Goal: Information Seeking & Learning: Understand process/instructions

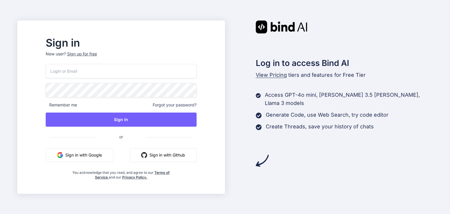
click at [84, 73] on input "email" at bounding box center [121, 71] width 151 height 14
click at [107, 158] on button "Sign in with Google" at bounding box center [80, 155] width 68 height 14
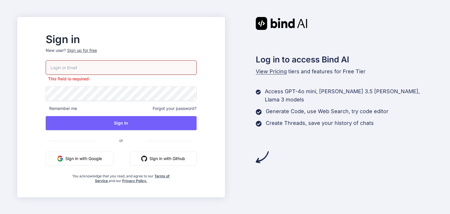
click at [107, 158] on button "Sign in with Google" at bounding box center [80, 158] width 68 height 14
click at [77, 67] on input "email" at bounding box center [121, 67] width 151 height 14
type input "[EMAIL_ADDRESS][DOMAIN_NAME]"
click at [71, 99] on div "[EMAIL_ADDRESS][DOMAIN_NAME] This field is required Remember me Forgot your pas…" at bounding box center [121, 121] width 151 height 123
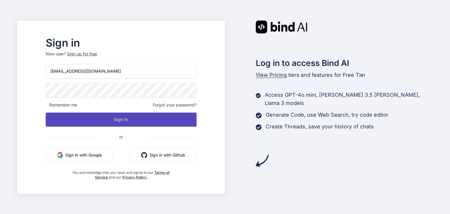
click at [125, 124] on button "Sign In" at bounding box center [121, 119] width 151 height 14
click at [130, 120] on button "Sign In" at bounding box center [121, 119] width 151 height 14
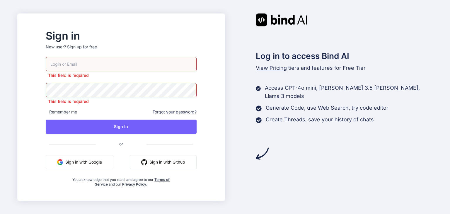
click at [90, 69] on input "email" at bounding box center [121, 64] width 151 height 14
type input "[EMAIL_ADDRESS][DOMAIN_NAME]"
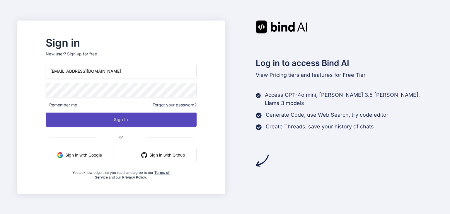
click at [134, 128] on div "[EMAIL_ADDRESS][DOMAIN_NAME] Remember me Forgot your password? Sign In or Sign …" at bounding box center [121, 122] width 151 height 116
click at [134, 121] on button "Sign In" at bounding box center [121, 119] width 151 height 14
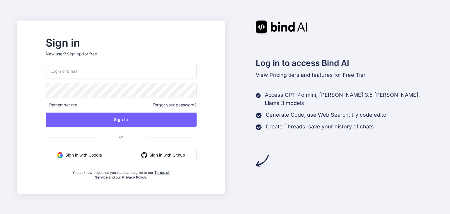
click at [87, 157] on button "Sign in with Google" at bounding box center [80, 155] width 68 height 14
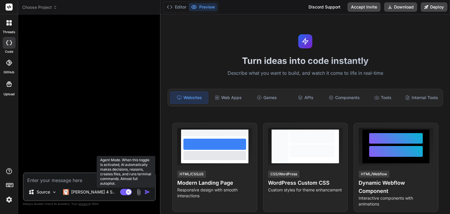
click at [128, 192] on rect at bounding box center [128, 191] width 5 height 5
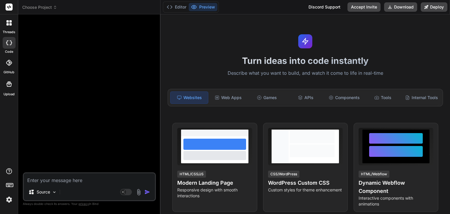
click at [396, 0] on div "Editor Preview Discord Support Accept Invite Download Deploy" at bounding box center [305, 7] width 289 height 14
click at [53, 176] on textarea at bounding box center [89, 178] width 131 height 11
paste textarea "Membership Directory & Information Sharing Portal (PRD) 1. Project Summary The …"
type textarea "x"
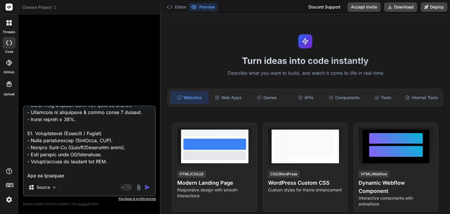
type textarea "Membership Directory & Information Sharing Portal (PRD) 1. Project Summary The …"
click at [149, 187] on img "button" at bounding box center [147, 187] width 6 height 6
type textarea "x"
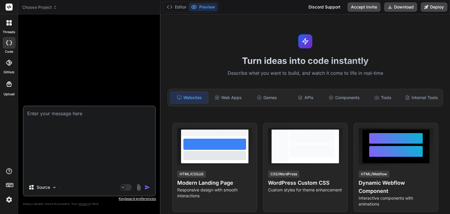
scroll to position [0, 0]
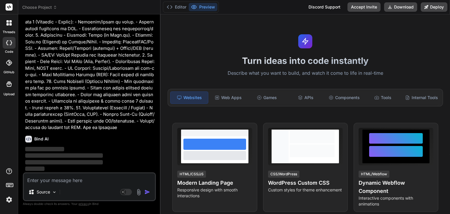
scroll to position [296, 0]
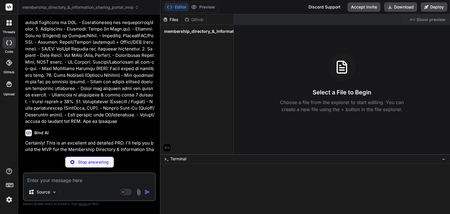
click at [198, 21] on div "Github" at bounding box center [194, 20] width 24 height 6
click at [167, 21] on icon at bounding box center [165, 19] width 5 height 5
click at [174, 19] on div "Files" at bounding box center [171, 20] width 21 height 6
click at [177, 30] on span "membership_directory_&_information_sharing_portal_mvp" at bounding box center [223, 31] width 119 height 6
click at [339, 71] on icon at bounding box center [342, 67] width 14 height 14
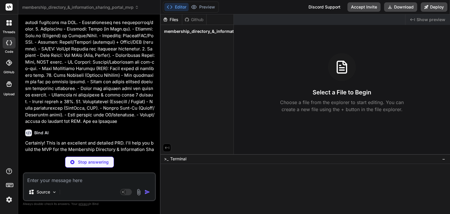
click at [176, 191] on div at bounding box center [302, 192] width 278 height 6
click at [104, 186] on div "Source" at bounding box center [89, 193] width 131 height 14
click at [98, 182] on textarea at bounding box center [89, 178] width 131 height 11
type textarea "x"
type textarea "a"
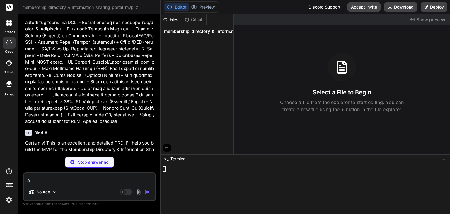
type textarea "x"
type textarea "ar"
type textarea "x"
type textarea "are"
type textarea "x"
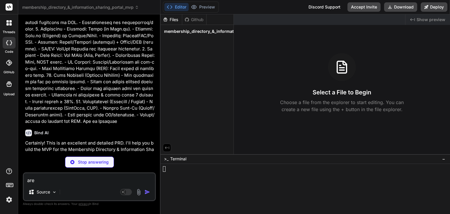
type textarea "are y"
type textarea "x"
type textarea "are yo"
type textarea "x"
type textarea "are you"
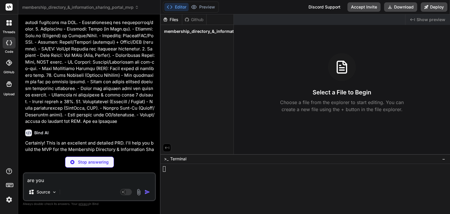
type textarea "x"
type textarea "are you c"
type textarea "x"
type textarea "are you cre"
type textarea "x"
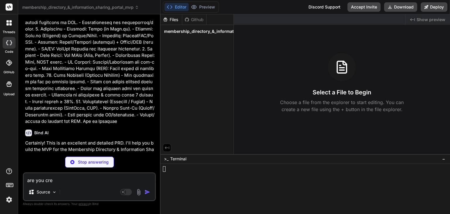
type textarea "are you crea"
type textarea "x"
type textarea "are you creat"
type textarea "x"
type textarea "are you creatn"
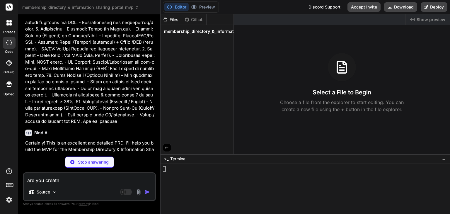
type textarea "x"
type textarea "are you creat"
type textarea "x"
type textarea "are you creati"
type textarea "x"
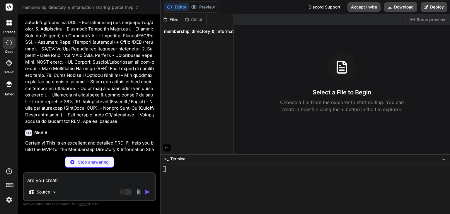
type textarea "are you creatin"
type textarea "x"
type textarea "are you creating"
type textarea "x"
type textarea "are you creating"
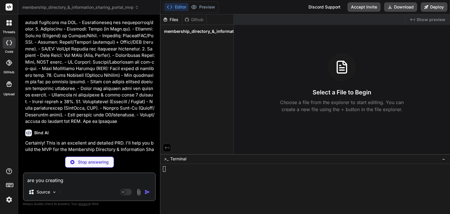
type textarea "x"
type textarea "are you creating t"
type textarea "x"
type textarea "are you creating th"
type textarea "x"
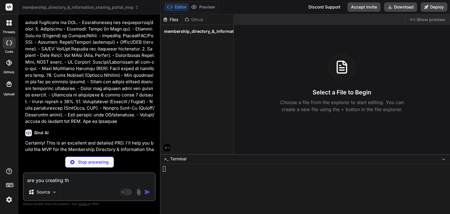
type textarea "are you creating the"
type textarea "x"
type textarea "are you creating the"
type textarea "x"
type textarea "are you creating the"
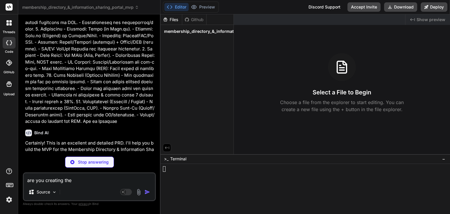
type textarea "x"
type textarea "are you creating the p"
type textarea "x"
type textarea "are you creating the pr"
type textarea "x"
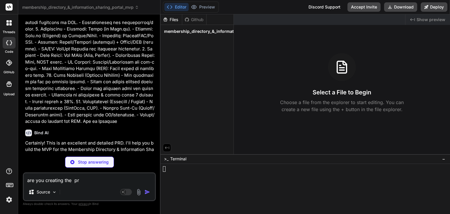
type textarea "are you creating the pro"
type textarea "x"
type textarea "are you creating the prod"
type textarea "x"
type textarea "are you creating the produ"
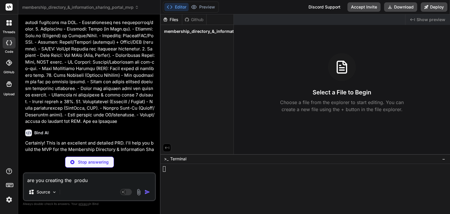
type textarea "x"
type textarea "are you creating the produc"
type textarea "x"
type textarea "are you creating the product"
type textarea "x"
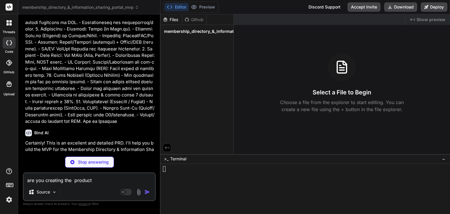
type textarea "are you creating the product"
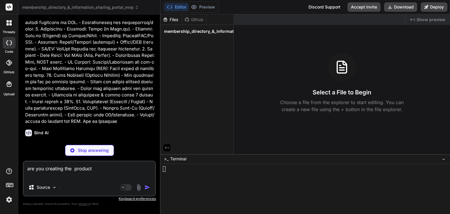
type textarea "x"
type textarea "are you creating the product"
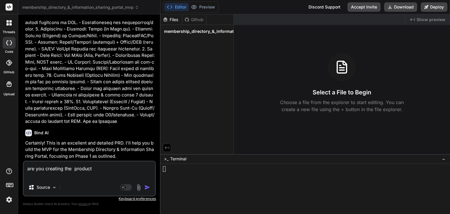
click at [147, 187] on img "button" at bounding box center [147, 187] width 6 height 6
type textarea "x"
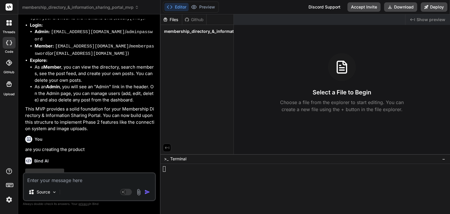
scroll to position [947, 0]
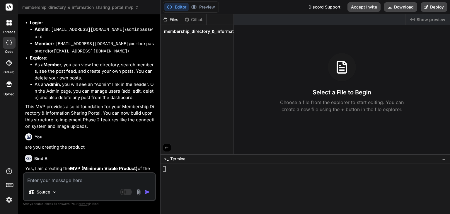
click at [123, 133] on div "You" at bounding box center [89, 136] width 129 height 7
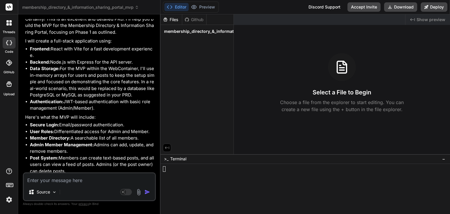
scroll to position [420, 0]
click at [171, 19] on div "Files" at bounding box center [171, 20] width 21 height 6
click at [191, 19] on div "Github" at bounding box center [194, 20] width 24 height 6
click at [178, 20] on div "Files" at bounding box center [171, 20] width 21 height 6
click at [89, 108] on li "Authentication: JWT-based authentication with basic role management (Admin/Memb…" at bounding box center [92, 104] width 125 height 13
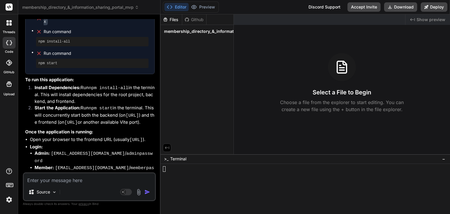
scroll to position [811, 0]
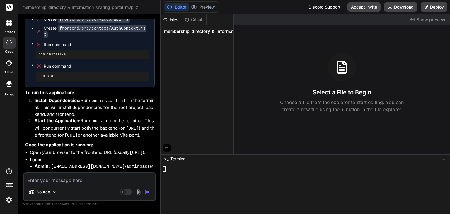
click at [58, 182] on textarea at bounding box center [89, 178] width 131 height 11
click at [38, 52] on pre "npm install-all" at bounding box center [92, 54] width 108 height 5
drag, startPoint x: 37, startPoint y: 34, endPoint x: 70, endPoint y: 35, distance: 32.5
click at [70, 50] on div "npm install-all" at bounding box center [92, 54] width 112 height 9
copy pre "npm install-all"
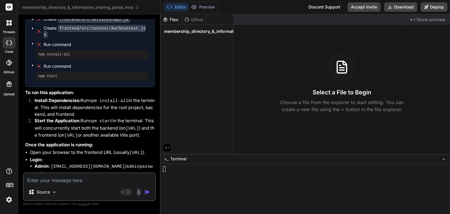
click at [65, 180] on textarea at bounding box center [89, 178] width 131 height 11
type textarea "x"
type textarea "h"
type textarea "x"
type textarea "ho"
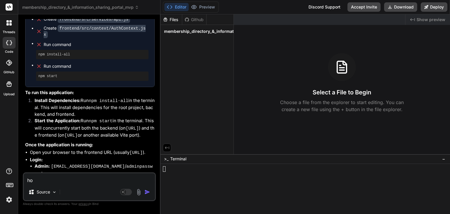
type textarea "x"
type textarea "how"
type textarea "x"
type textarea "how"
drag, startPoint x: 23, startPoint y: 71, endPoint x: 109, endPoint y: 116, distance: 97.0
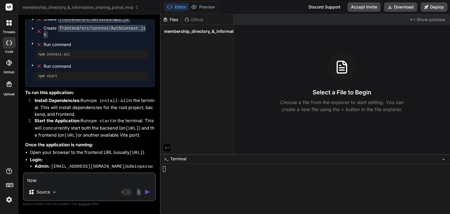
click at [109, 116] on div "You Bind AI Certainly! This is an excellent and detailed PRD. I'll help you bui…" at bounding box center [89, 116] width 133 height 194
copy div "To run this application: Install Dependencies: Run npm install-all in the termi…"
click at [46, 176] on textarea "how" at bounding box center [89, 178] width 131 height 11
type textarea "x"
type textarea "how d"
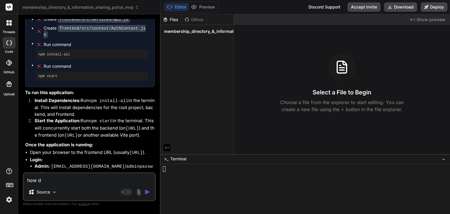
type textarea "x"
type textarea "how do"
type textarea "x"
type textarea "how do"
type textarea "x"
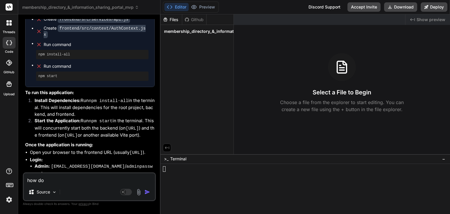
type textarea "how do i"
type textarea "x"
type textarea "how do it"
type textarea "x"
type textarea "how do i"
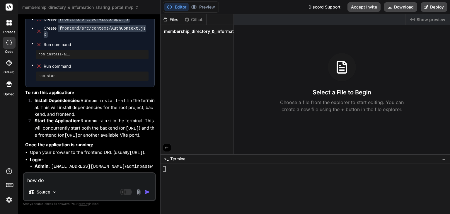
type textarea "x"
type textarea "how do"
type textarea "x"
type textarea "how do I"
type textarea "x"
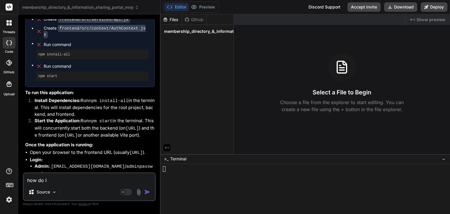
type textarea "how do I"
type textarea "x"
type textarea "how do I d"
type textarea "x"
type textarea "how do I do"
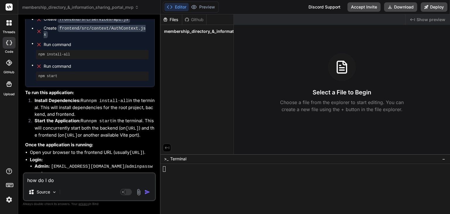
type textarea "x"
type textarea "how do I do"
type textarea "x"
type textarea "how do I do t"
type textarea "x"
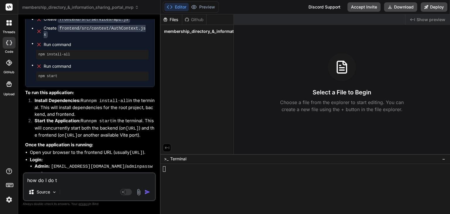
type textarea "how do I do th"
type textarea "x"
type textarea "how do I do thi"
type textarea "x"
type textarea "how do I do this"
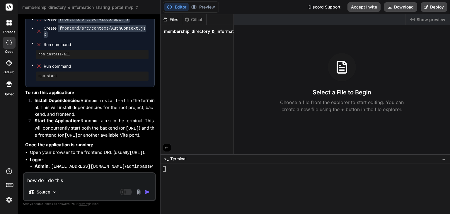
type textarea "x"
type textarea "how do I do this"
type textarea "x"
type textarea "how do I do this w"
type textarea "x"
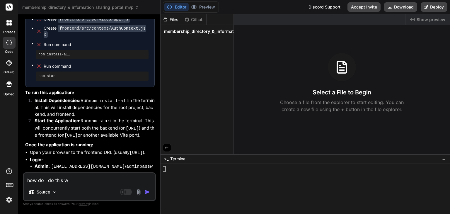
type textarea "how do I do this wh"
type textarea "x"
type textarea "how do I do this whe"
type textarea "x"
type textarea "how do I do this wher"
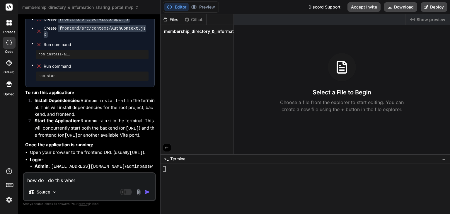
type textarea "x"
type textarea "how do I do this where"
type textarea "x"
type textarea "how do I do this where s"
type textarea "x"
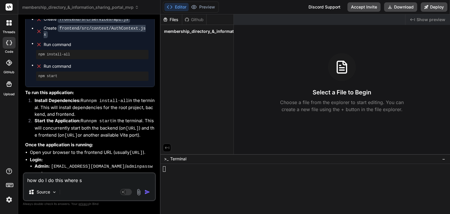
type textarea "how do I do this where sh"
type textarea "x"
type textarea "how do I do this where sho"
type textarea "x"
type textarea "how do I do this where shou"
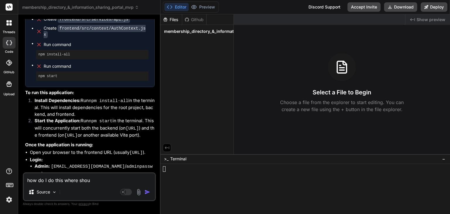
type textarea "x"
type textarea "how do I do this where shoul"
type textarea "x"
type textarea "how do I do this where should"
type textarea "x"
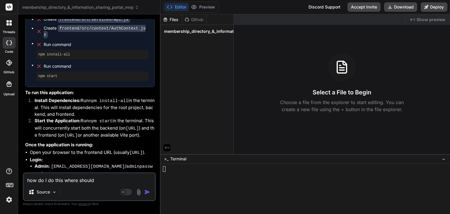
type textarea "how do I do this where should"
type textarea "x"
type textarea "how do I do this where should i"
type textarea "x"
type textarea "how do I do this where should i"
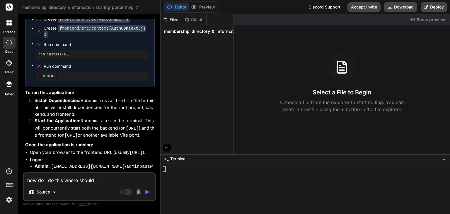
type textarea "x"
type textarea "how do I do this where should i d"
type textarea "x"
type textarea "how do I do this where should i d"
type textarea "x"
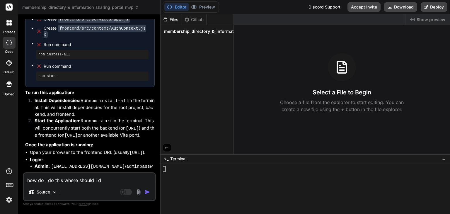
type textarea "how do I do this where should i d"
type textarea "x"
type textarea "how do I do this where should i di"
type textarea "x"
type textarea "how do I do this where should i di"
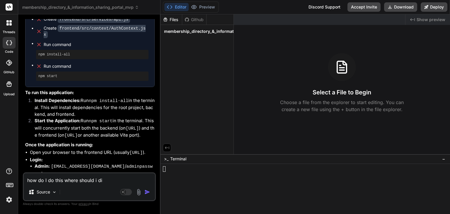
type textarea "x"
type textarea "how do I do this where should i di t"
type textarea "x"
type textarea "how do I do this where should i di"
type textarea "x"
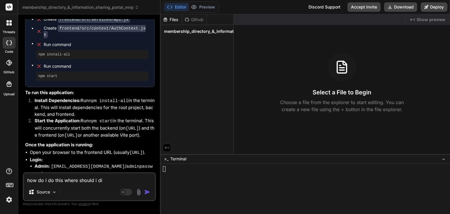
type textarea "how do I do this where should i di"
type textarea "x"
type textarea "how do I do this where should i d"
type textarea "x"
type textarea "how do I do this where should i do"
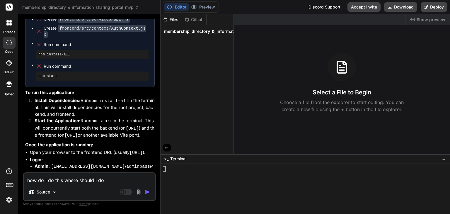
type textarea "x"
type textarea "how do I do this where should i do"
type textarea "x"
type textarea "how do I do this where should i do t"
type textarea "x"
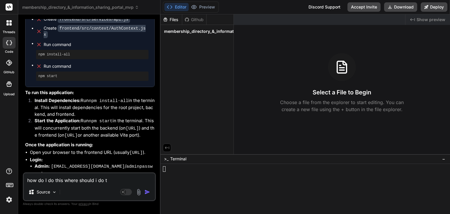
type textarea "how do I do this where should i do th"
type textarea "x"
type textarea "how do I do this where should i do thi"
type textarea "x"
type textarea "how do I do this where should i do this"
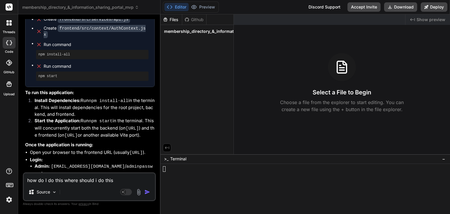
type textarea "x"
type textarea "how do I do this where should i do this"
paste textarea "To run this application: Install Dependencies: Run npm install-all in the termi…"
type textarea "x"
type textarea "how do I do this where should i do this To run this application: Install Depend…"
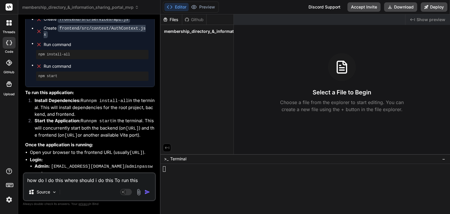
scroll to position [0, 0]
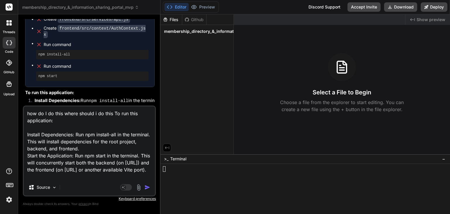
type textarea "x"
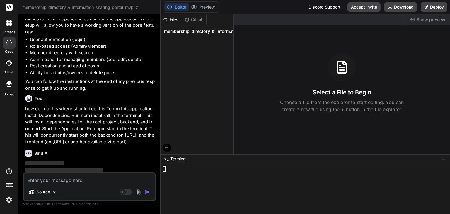
scroll to position [1134, 0]
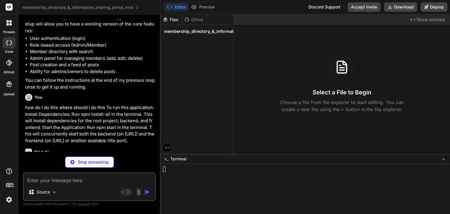
type textarea "x"
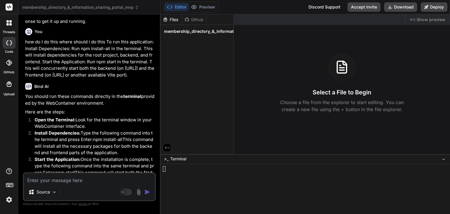
scroll to position [1204, 0]
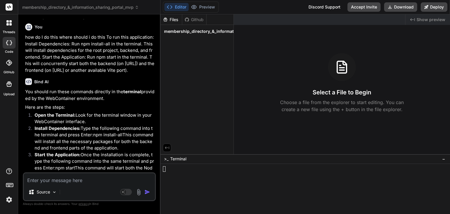
drag, startPoint x: 181, startPoint y: 158, endPoint x: 178, endPoint y: 167, distance: 9.5
click at [178, 167] on div at bounding box center [302, 169] width 278 height 6
drag, startPoint x: 94, startPoint y: 121, endPoint x: 123, endPoint y: 122, distance: 29.0
click at [122, 132] on bindaction "npm install-all" at bounding box center [107, 135] width 29 height 6
copy bindaction "npm install-all"
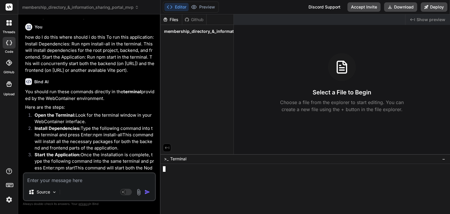
click at [179, 172] on div at bounding box center [302, 175] width 278 height 6
click at [188, 158] on div ">_ Terminal −" at bounding box center [305, 159] width 289 height 10
click at [293, 179] on div at bounding box center [302, 180] width 278 height 6
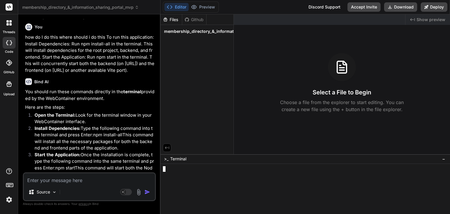
click at [184, 160] on span "Terminal" at bounding box center [178, 159] width 16 height 6
click at [441, 157] on button "−" at bounding box center [444, 158] width 6 height 9
click at [443, 208] on icon at bounding box center [443, 209] width 5 height 5
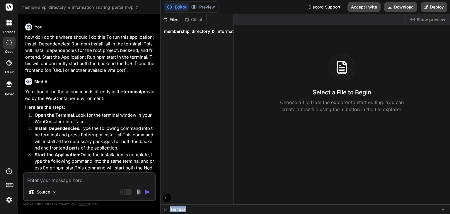
click at [443, 209] on icon at bounding box center [443, 209] width 2 height 1
click at [165, 210] on span ">_" at bounding box center [166, 209] width 4 height 6
click at [165, 170] on div at bounding box center [302, 169] width 278 height 6
click at [187, 157] on div ">_ Terminal −" at bounding box center [305, 159] width 289 height 10
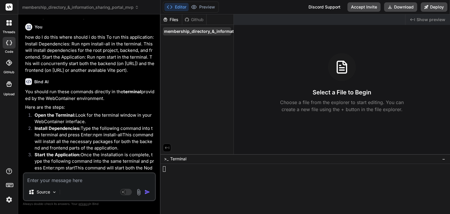
click at [199, 31] on span "membership_directory_&_information_sharing_portal_mvp" at bounding box center [223, 31] width 119 height 6
click at [345, 73] on icon at bounding box center [341, 67] width 9 height 12
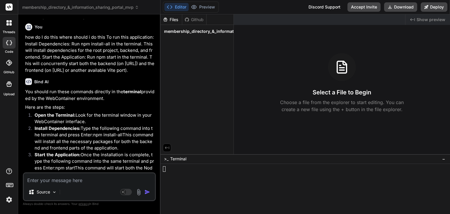
click at [170, 20] on div "Files" at bounding box center [171, 20] width 21 height 6
click at [191, 17] on div "Github" at bounding box center [194, 20] width 24 height 6
click at [166, 18] on icon at bounding box center [166, 20] width 4 height 4
click at [177, 5] on button "Editor" at bounding box center [176, 7] width 24 height 8
click at [98, 181] on textarea at bounding box center [89, 178] width 131 height 11
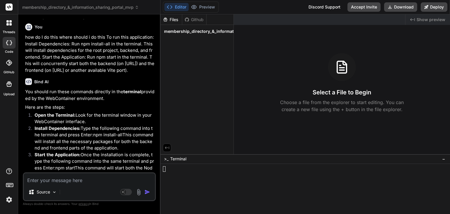
type textarea "x"
type textarea "w"
type textarea "x"
type textarea "c"
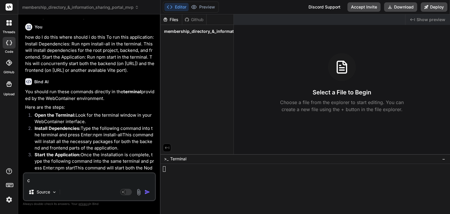
type textarea "x"
type textarea "ca"
type textarea "x"
type textarea "can"
type textarea "x"
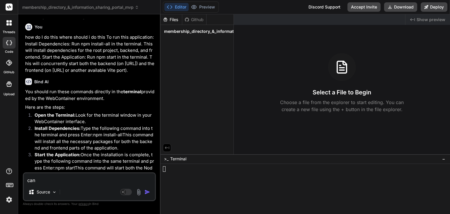
type textarea "can"
type textarea "x"
type textarea "can y"
type textarea "x"
type textarea "can yo"
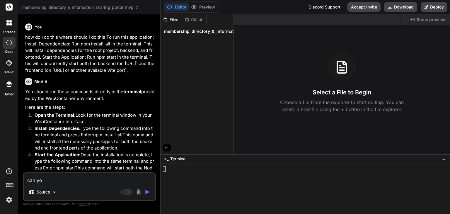
type textarea "x"
type textarea "can you"
type textarea "x"
type textarea "can you"
type textarea "x"
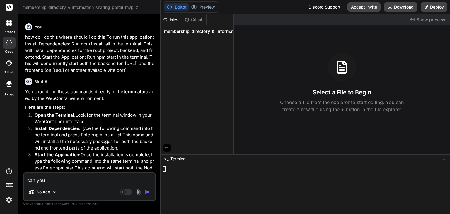
type textarea "can you s"
type textarea "x"
type textarea "can you sh"
type textarea "x"
paste textarea "npm install-all"
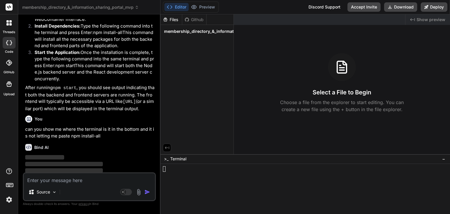
scroll to position [1307, 0]
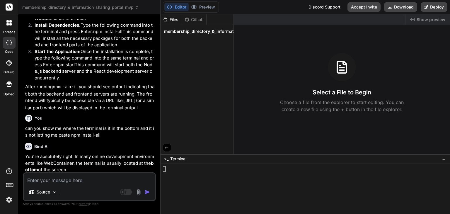
click at [101, 161] on p "You're absolutely right! In many online development environments like WebContai…" at bounding box center [89, 163] width 129 height 20
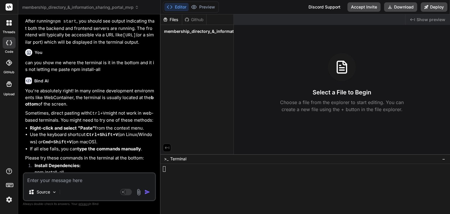
scroll to position [1377, 0]
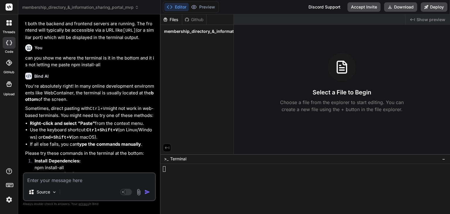
click at [116, 129] on li "Use the keyboard shortcut: Ctrl+Shift+V (on Linux/Windows) or Cmd+Shift+V (on m…" at bounding box center [92, 134] width 125 height 14
click at [188, 168] on div at bounding box center [302, 169] width 278 height 6
drag, startPoint x: 35, startPoint y: 160, endPoint x: 74, endPoint y: 156, distance: 38.6
click at [74, 158] on p "Install Dependencies: npm install-all" at bounding box center [95, 164] width 120 height 13
copy bindaction "npm install-all"
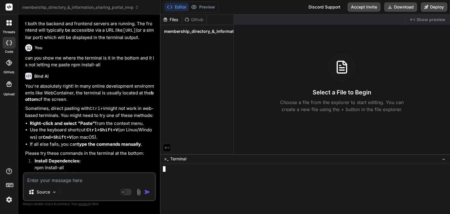
click at [162, 171] on div at bounding box center [305, 189] width 289 height 50
click at [40, 180] on textarea at bounding box center [89, 178] width 131 height 11
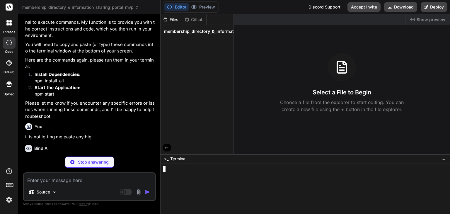
scroll to position [1600, 0]
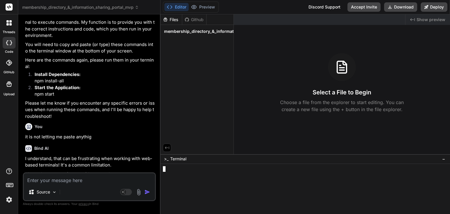
click at [131, 159] on p "I understand, that can be frustrating when working with web-based terminals! It…" at bounding box center [89, 161] width 129 height 13
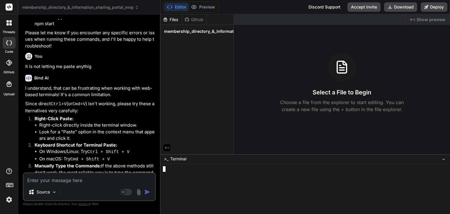
scroll to position [0, 0]
drag, startPoint x: 180, startPoint y: 169, endPoint x: 77, endPoint y: 62, distance: 148.5
click at [77, 70] on div "Bind AI I understand, that can be frustrating when working with web-based termi…" at bounding box center [89, 152] width 129 height 165
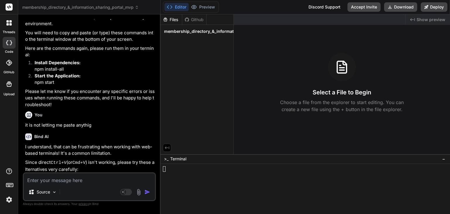
scroll to position [1600, 0]
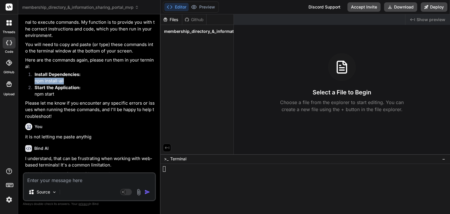
drag, startPoint x: 32, startPoint y: 71, endPoint x: 67, endPoint y: 73, distance: 35.8
click at [67, 73] on li "Install Dependencies: npm install-all" at bounding box center [92, 77] width 125 height 13
copy bindaction "npm install-all"
click at [166, 168] on div at bounding box center [302, 169] width 278 height 6
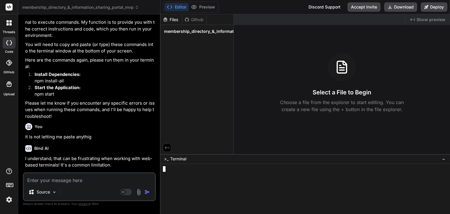
scroll to position [0, 0]
click at [168, 146] on icon at bounding box center [167, 147] width 4 height 3
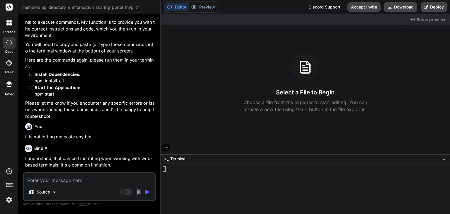
click at [168, 146] on icon at bounding box center [165, 147] width 5 height 5
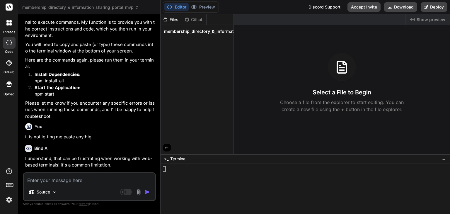
click at [185, 33] on span "membership_directory_&_information_sharing_portal_mvp" at bounding box center [223, 31] width 119 height 6
click at [193, 18] on div "Github" at bounding box center [194, 20] width 24 height 6
click at [168, 19] on div "Files" at bounding box center [171, 20] width 21 height 6
click at [442, 158] on button "−" at bounding box center [444, 158] width 6 height 9
click at [169, 196] on icon at bounding box center [166, 197] width 5 height 5
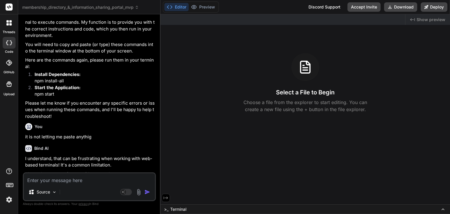
click at [169, 196] on button at bounding box center [166, 198] width 8 height 8
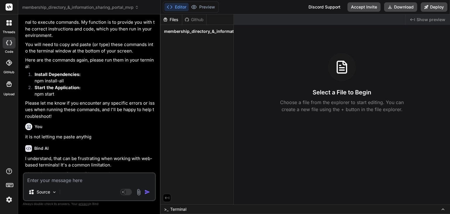
click at [191, 211] on div ">_ Terminal" at bounding box center [305, 209] width 289 height 10
click at [165, 167] on textarea "Terminal input" at bounding box center [166, 168] width 6 height 6
click at [53, 191] on img at bounding box center [54, 191] width 5 height 5
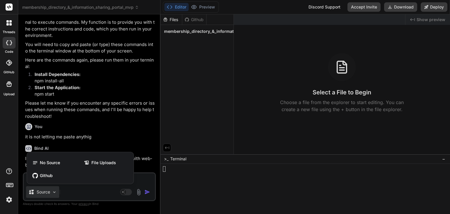
click at [182, 185] on div at bounding box center [225, 107] width 450 height 214
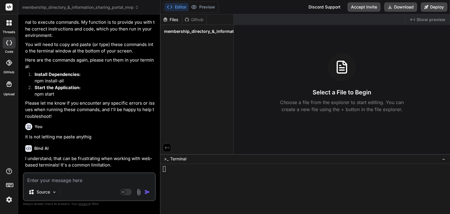
click at [181, 163] on div ">_ Terminal −" at bounding box center [305, 159] width 289 height 10
click at [168, 160] on span ">_" at bounding box center [166, 159] width 4 height 6
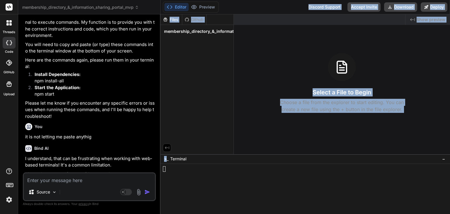
drag, startPoint x: 168, startPoint y: 160, endPoint x: 296, endPoint y: -25, distance: 225.4
click at [296, 0] on html "threads code GitHub Upload membership_directory_&_information_sharing_portal_mv…" at bounding box center [225, 107] width 450 height 214
click at [174, 17] on div "Files" at bounding box center [171, 20] width 21 height 6
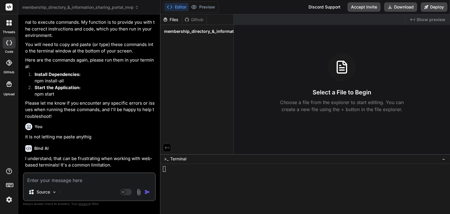
click at [198, 19] on div "Github" at bounding box center [194, 20] width 24 height 6
click at [201, 33] on span "membership_directory_&_information_sharing_portal_mvp" at bounding box center [223, 31] width 119 height 6
click at [8, 61] on icon at bounding box center [9, 63] width 6 height 6
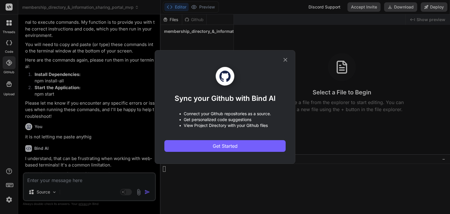
click at [285, 58] on icon at bounding box center [285, 60] width 6 height 6
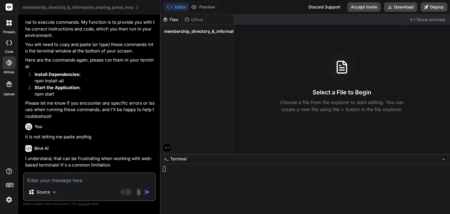
click at [7, 41] on icon at bounding box center [9, 42] width 6 height 5
click at [7, 25] on icon at bounding box center [7, 24] width 2 height 2
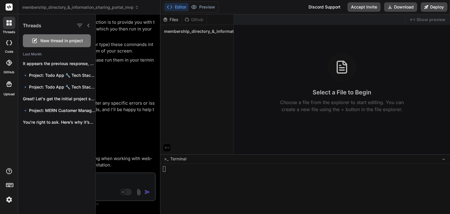
click at [10, 95] on label "Upload" at bounding box center [9, 94] width 11 height 5
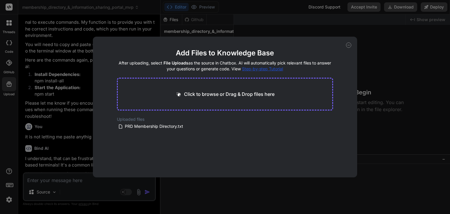
click at [328, 25] on div "Add Files to Knowledge Base After uploading, select File Uploads as the source …" at bounding box center [225, 107] width 450 height 214
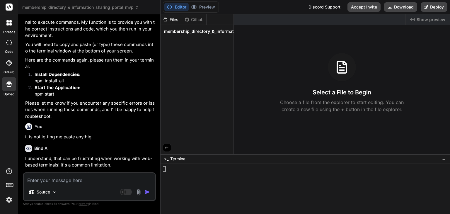
click at [56, 176] on textarea at bounding box center [89, 178] width 131 height 11
click at [172, 19] on div "Files" at bounding box center [171, 20] width 21 height 6
click at [32, 186] on div "Source" at bounding box center [42, 192] width 33 height 12
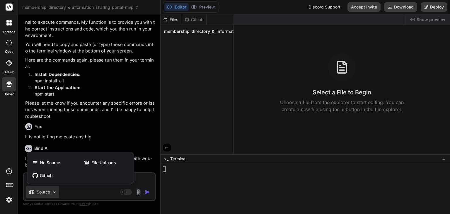
click at [26, 180] on div at bounding box center [225, 107] width 450 height 214
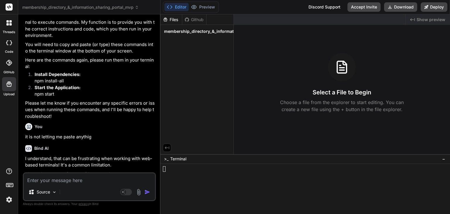
click at [25, 181] on textarea at bounding box center [89, 178] width 131 height 11
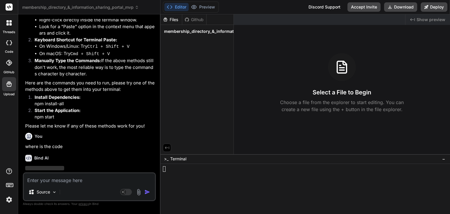
scroll to position [1783, 0]
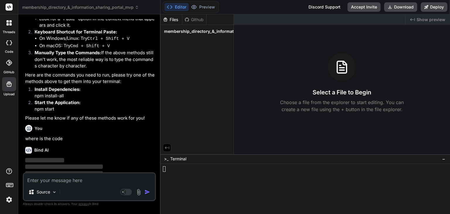
click at [149, 157] on p "‌" at bounding box center [89, 160] width 129 height 7
click at [210, 34] on span "membership_directory_&_information_sharing_portal_mvp" at bounding box center [223, 31] width 119 height 6
click at [196, 22] on div "Github" at bounding box center [194, 20] width 24 height 6
click at [62, 180] on textarea at bounding box center [89, 178] width 131 height 11
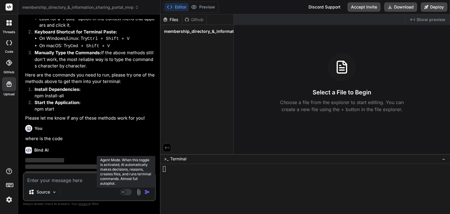
click at [127, 193] on rect at bounding box center [126, 192] width 12 height 6
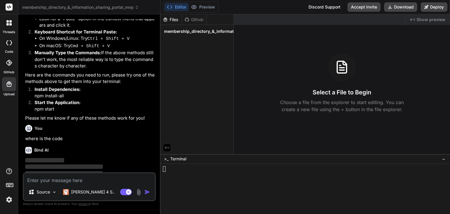
click at [146, 192] on img "button" at bounding box center [147, 192] width 6 height 6
click at [76, 180] on textarea at bounding box center [89, 178] width 131 height 11
click at [42, 195] on p "Source" at bounding box center [43, 192] width 13 height 6
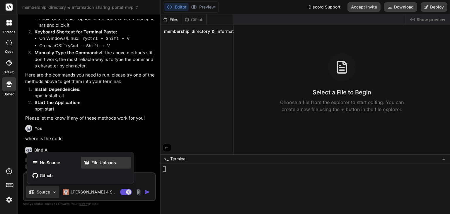
click at [96, 160] on span "File Uploads" at bounding box center [103, 163] width 25 height 6
click at [46, 163] on span "No Source" at bounding box center [50, 163] width 20 height 6
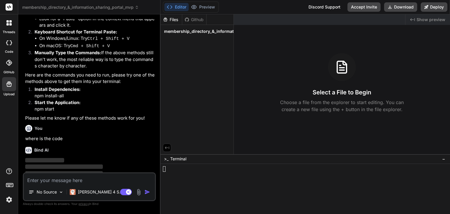
click at [41, 181] on textarea at bounding box center [89, 178] width 131 height 11
click at [76, 177] on textarea at bounding box center [89, 178] width 131 height 11
paste textarea "Membership Directory & Information Sharing Portal (PRD) 1. Project Summary The …"
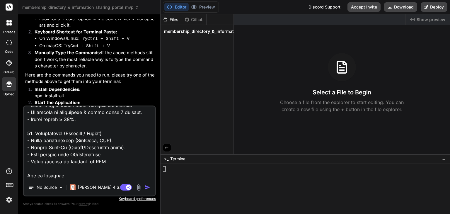
click at [149, 188] on img "button" at bounding box center [147, 187] width 6 height 6
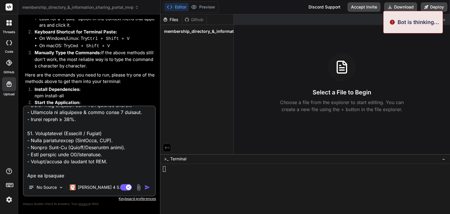
click at [149, 187] on img "button" at bounding box center [147, 187] width 6 height 6
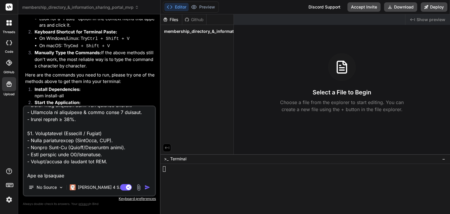
click at [149, 187] on img "button" at bounding box center [147, 187] width 6 height 6
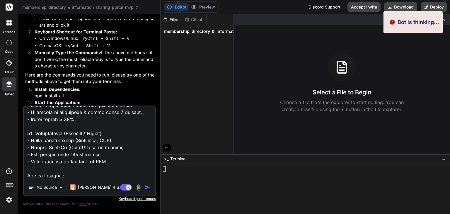
click at [149, 187] on img "button" at bounding box center [147, 187] width 6 height 6
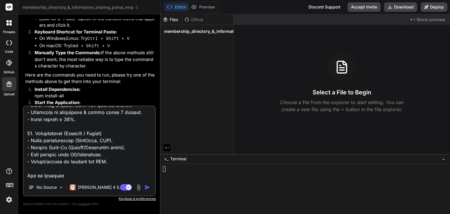
click at [150, 187] on img "button" at bounding box center [147, 187] width 6 height 6
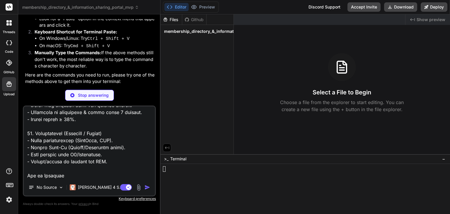
click at [144, 89] on div "You Bind AI Certainly! This is an excellent and detailed PRD. I'll help you bui…" at bounding box center [89, 116] width 133 height 194
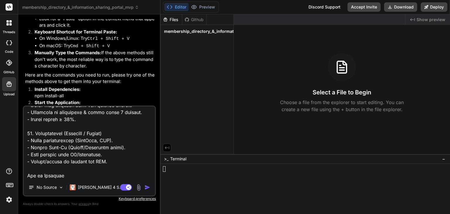
click at [122, 99] on p "Start the Application: npm start" at bounding box center [95, 105] width 120 height 13
click at [147, 187] on img "button" at bounding box center [147, 187] width 6 height 6
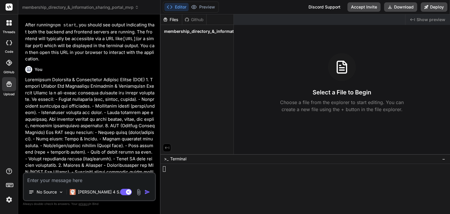
scroll to position [2382, 0]
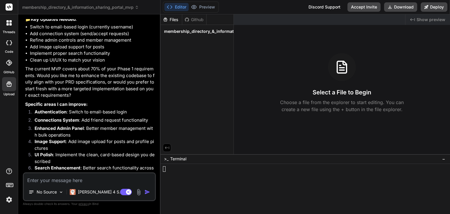
scroll to position [2905, 0]
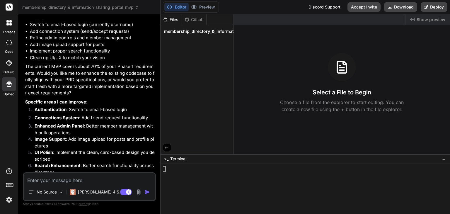
click at [52, 182] on textarea at bounding box center [89, 178] width 131 height 11
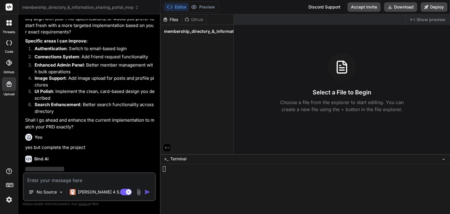
scroll to position [2965, 0]
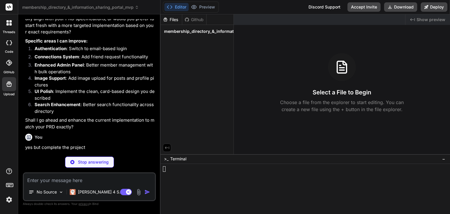
click at [96, 156] on div "Bind AI" at bounding box center [89, 159] width 129 height 7
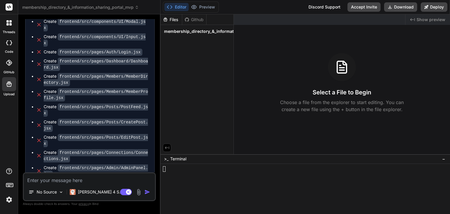
scroll to position [3519, 0]
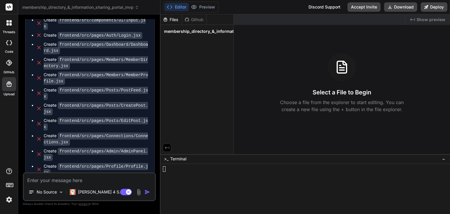
click at [95, 182] on textarea at bounding box center [89, 178] width 131 height 11
drag, startPoint x: 36, startPoint y: 140, endPoint x: 67, endPoint y: 139, distance: 31.1
click at [67, 188] on div "npm install" at bounding box center [92, 192] width 112 height 9
copy pre "npm install"
click at [180, 169] on div at bounding box center [302, 169] width 278 height 6
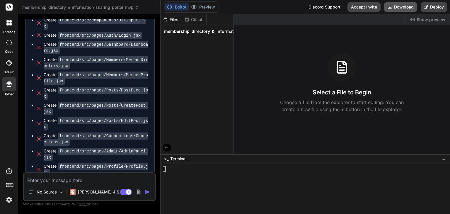
click at [403, 8] on button "Download" at bounding box center [400, 6] width 33 height 9
click at [397, 55] on div "Select a File to Begin Choose a file from the explorer to start editing. You ca…" at bounding box center [342, 83] width 216 height 60
click at [199, 18] on div "Github" at bounding box center [194, 20] width 24 height 6
click at [170, 21] on div "Files" at bounding box center [171, 20] width 21 height 6
click at [178, 7] on button "Editor" at bounding box center [176, 7] width 24 height 8
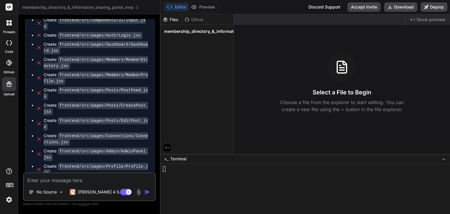
click at [145, 194] on img "button" at bounding box center [147, 192] width 6 height 6
click at [62, 175] on textarea at bounding box center [89, 178] width 131 height 11
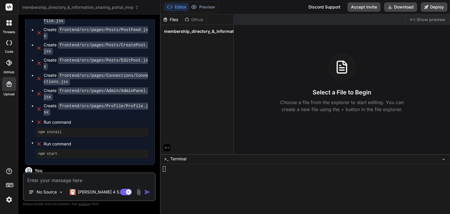
scroll to position [3580, 0]
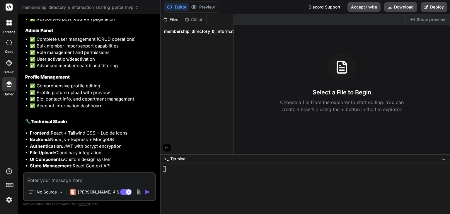
scroll to position [4132, 0]
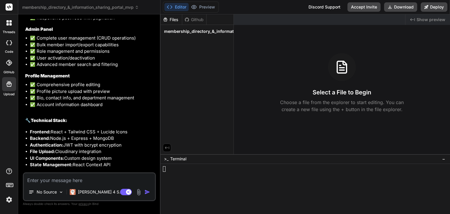
click at [82, 178] on textarea at bounding box center [89, 178] width 131 height 11
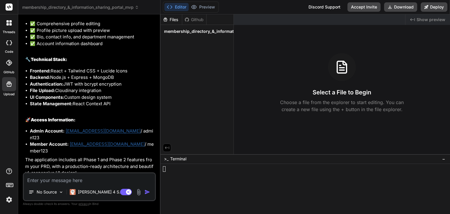
scroll to position [4193, 0]
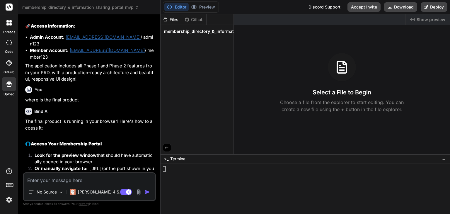
scroll to position [4298, 0]
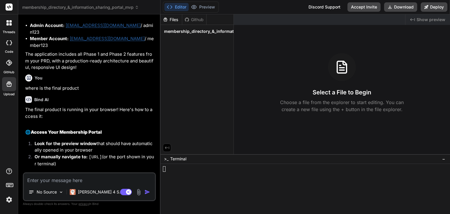
click at [90, 175] on textarea at bounding box center [89, 178] width 131 height 11
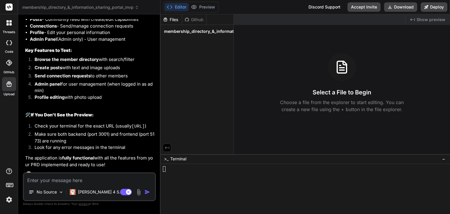
scroll to position [4587, 0]
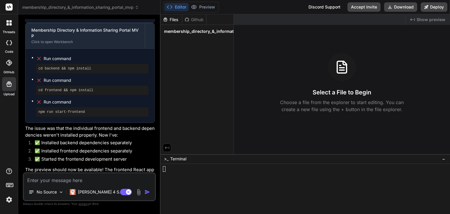
scroll to position [5004, 0]
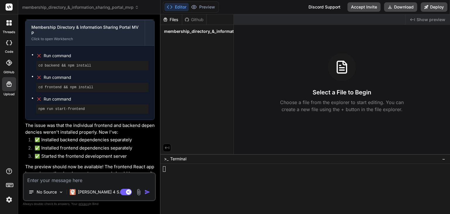
click at [68, 178] on textarea at bounding box center [89, 178] width 131 height 11
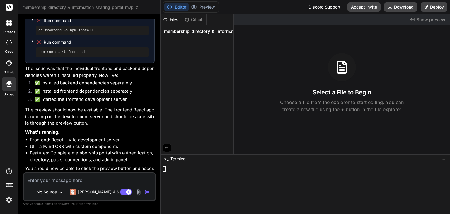
scroll to position [5065, 0]
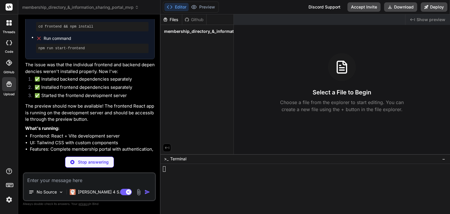
click at [151, 200] on div "Bind AI" at bounding box center [89, 203] width 129 height 7
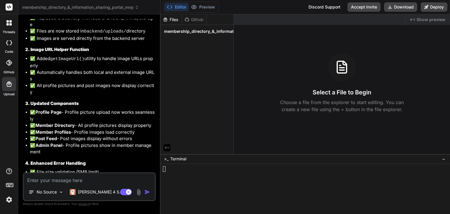
scroll to position [5547, 0]
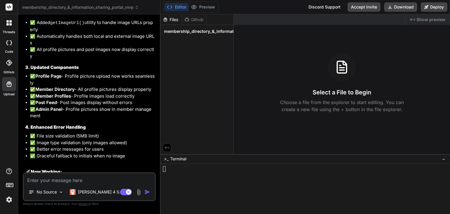
click at [179, 6] on button "Editor" at bounding box center [176, 7] width 24 height 8
click at [172, 22] on div "Files" at bounding box center [171, 20] width 21 height 6
click at [404, 6] on button "Download" at bounding box center [400, 6] width 33 height 9
click at [71, 181] on textarea at bounding box center [89, 178] width 131 height 11
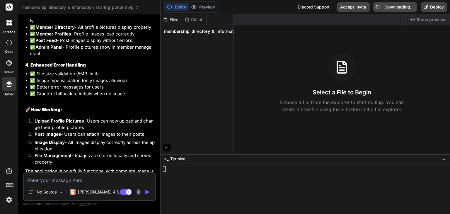
scroll to position [5615, 0]
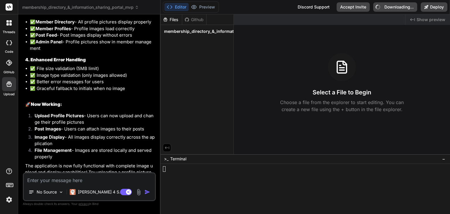
click at [180, 33] on span "membership_directory_&_information_sharing_portal_mvp" at bounding box center [223, 31] width 119 height 6
click at [197, 18] on div "Github" at bounding box center [194, 20] width 24 height 6
click at [168, 23] on div "Files" at bounding box center [172, 19] width 22 height 11
click at [9, 64] on icon at bounding box center [9, 63] width 6 height 6
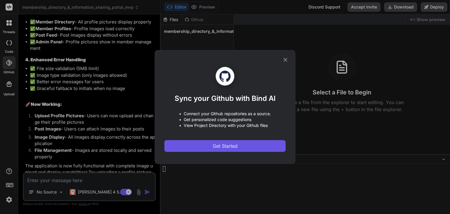
click at [212, 147] on button "Get Started" at bounding box center [224, 146] width 121 height 12
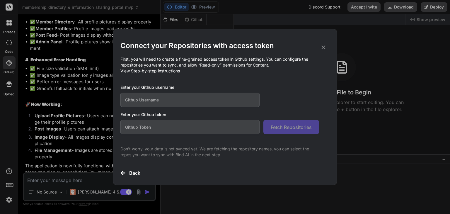
click at [164, 101] on input "text" at bounding box center [189, 100] width 139 height 14
drag, startPoint x: 322, startPoint y: 48, endPoint x: 278, endPoint y: 42, distance: 44.7
click at [278, 42] on h2 "Connect your Repositories with access token" at bounding box center [224, 45] width 209 height 9
drag, startPoint x: 325, startPoint y: 47, endPoint x: 321, endPoint y: 47, distance: 4.2
click at [321, 47] on icon at bounding box center [323, 47] width 6 height 6
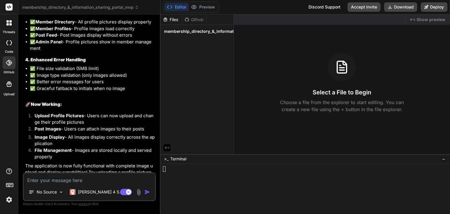
click at [6, 86] on icon at bounding box center [9, 84] width 7 height 7
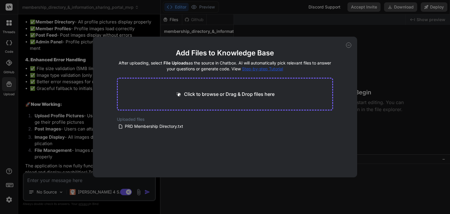
click at [199, 96] on p "Click to browse or Drag & Drop files here" at bounding box center [229, 94] width 91 height 7
click at [50, 161] on div "Add Files to Knowledge Base After uploading, select File Uploads as the source …" at bounding box center [225, 107] width 450 height 214
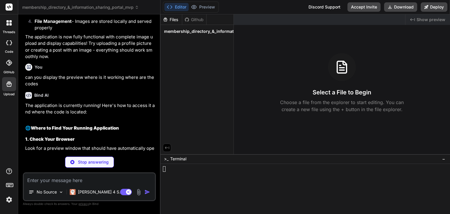
scroll to position [5703, 0]
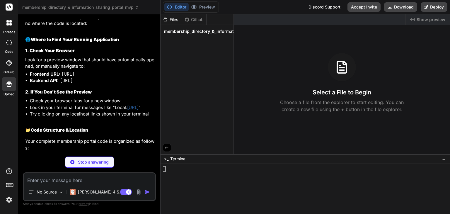
click at [127, 146] on div "Bind AI The application is currently running! Here's how to access it and where…" at bounding box center [89, 126] width 129 height 254
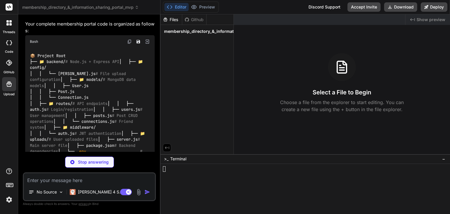
scroll to position [5832, 0]
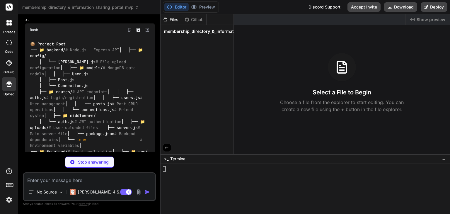
drag, startPoint x: 61, startPoint y: 78, endPoint x: 119, endPoint y: 76, distance: 58.6
copy li "http://localhost:5173"
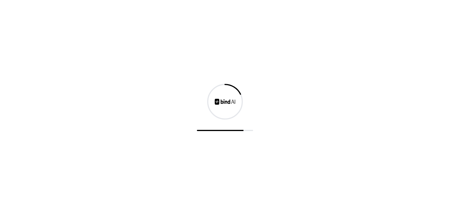
click at [329, 76] on div at bounding box center [225, 107] width 450 height 214
